Goal: Information Seeking & Learning: Learn about a topic

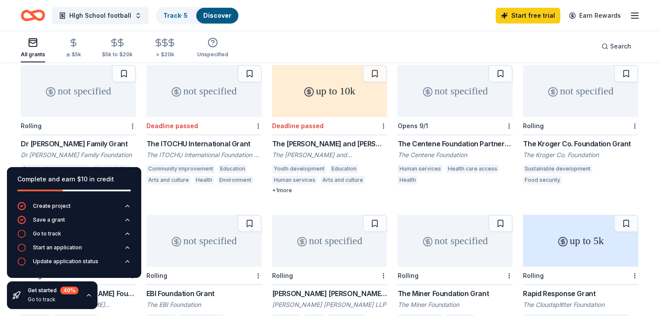
scroll to position [433, 0]
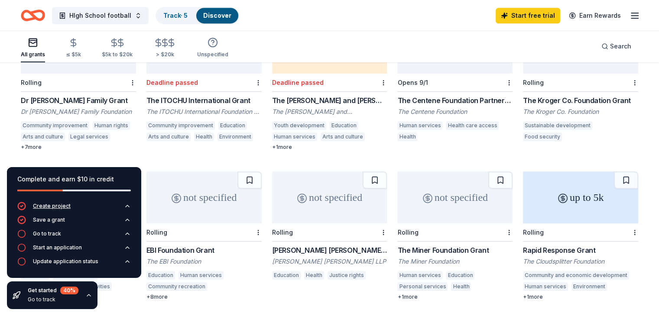
click at [125, 207] on icon "button" at bounding box center [127, 206] width 7 height 7
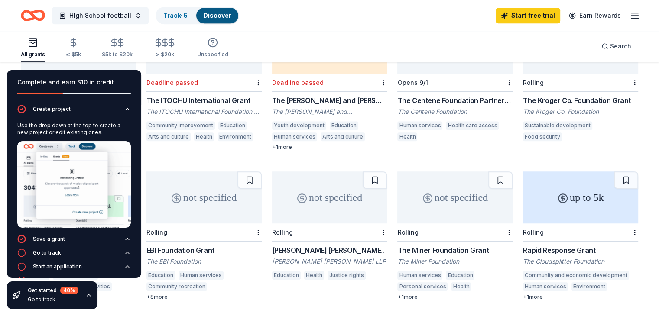
click at [20, 21] on div "HIgh School football Track · 5 Discover Start free trial Earn Rewards" at bounding box center [329, 15] width 659 height 31
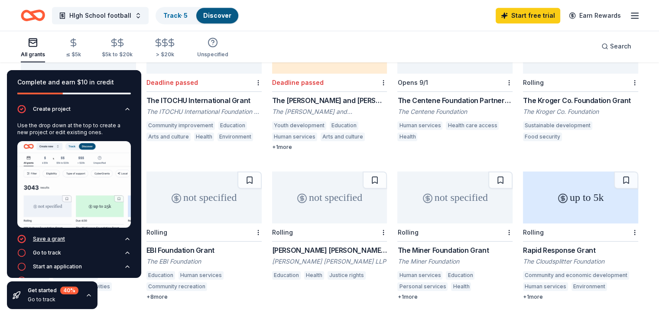
click at [124, 236] on icon "button" at bounding box center [127, 239] width 7 height 7
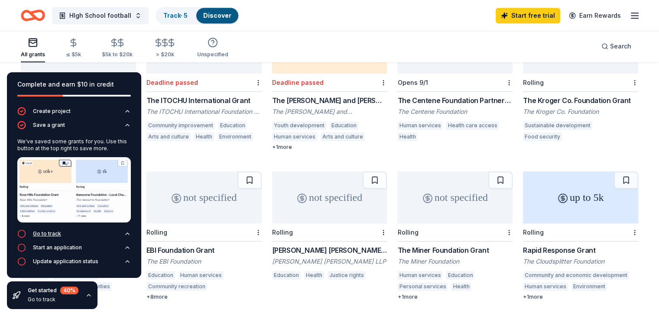
click at [123, 234] on button "Go to track" at bounding box center [73, 237] width 113 height 14
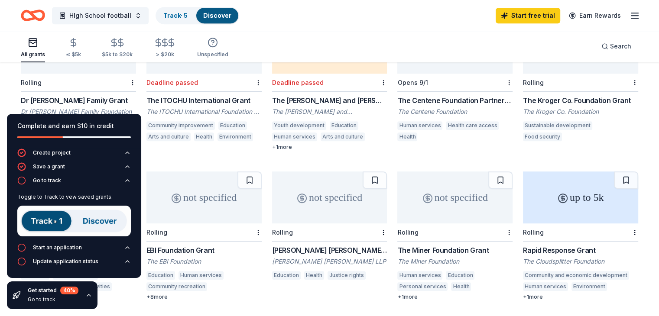
click at [268, 46] on div "All grants ≤ $5k $5k to $20k > $20k Unspecified Search" at bounding box center [329, 46] width 617 height 32
click at [131, 16] on span "HIgh School football" at bounding box center [100, 15] width 62 height 10
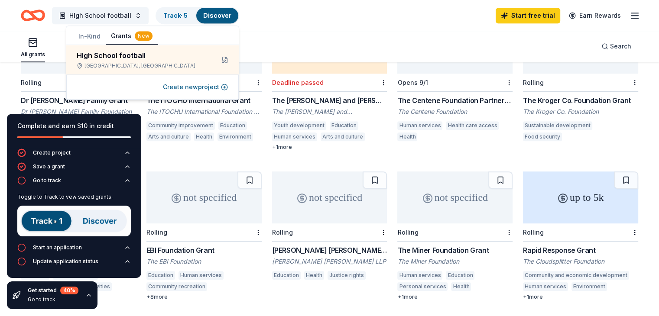
click at [229, 12] on link "Discover" at bounding box center [217, 15] width 28 height 7
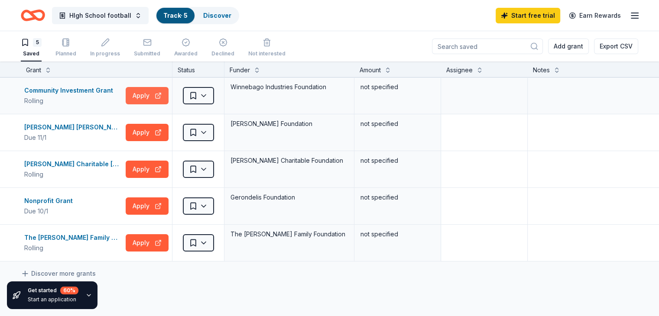
click at [158, 94] on button "Apply" at bounding box center [147, 95] width 43 height 17
click at [158, 130] on button "Apply" at bounding box center [147, 132] width 43 height 17
click at [629, 13] on icon "button" at bounding box center [634, 15] width 10 height 10
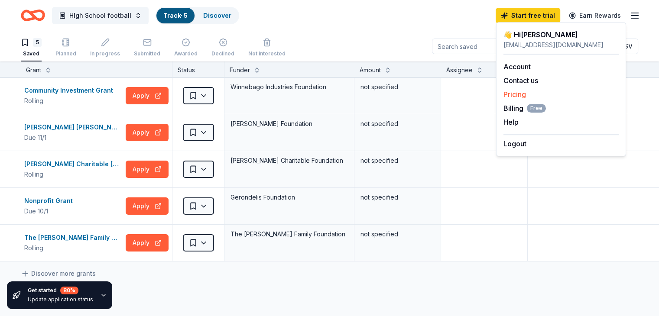
click at [515, 94] on link "Pricing" at bounding box center [514, 94] width 23 height 9
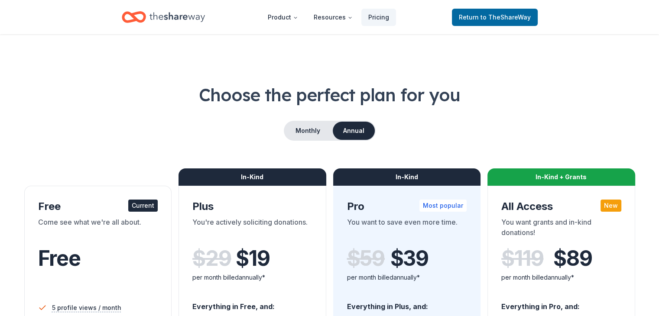
click at [198, 19] on icon "Home" at bounding box center [176, 17] width 55 height 18
